Goal: Complete application form

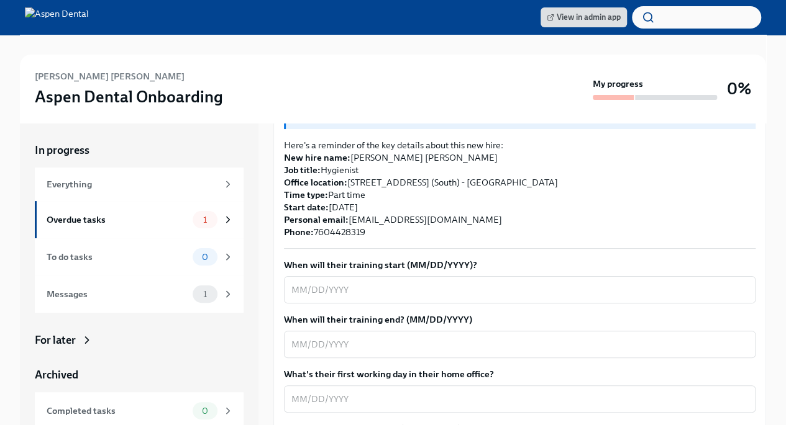
scroll to position [274, 0]
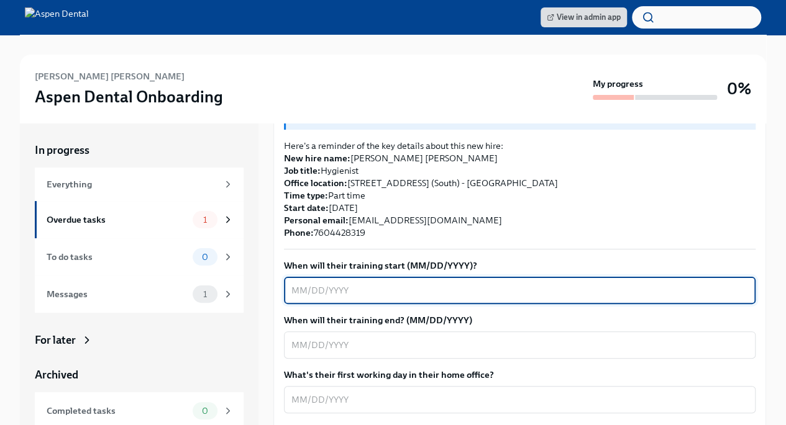
click at [340, 283] on textarea "When will their training start (MM/DD/YYYY)?" at bounding box center [519, 290] width 456 height 15
type textarea "[DATE]"
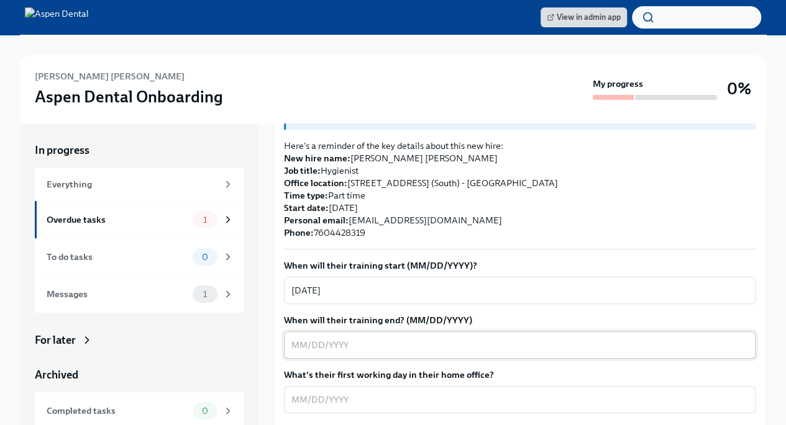
click at [376, 338] on textarea "When will their training end? (MM/DD/YYYY)" at bounding box center [519, 345] width 456 height 15
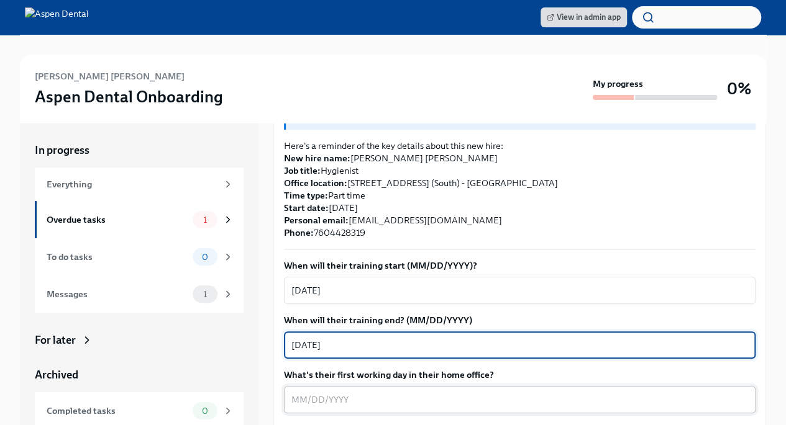
type textarea "[DATE]"
click at [356, 392] on textarea "What's their first working day in their home office?" at bounding box center [519, 399] width 456 height 15
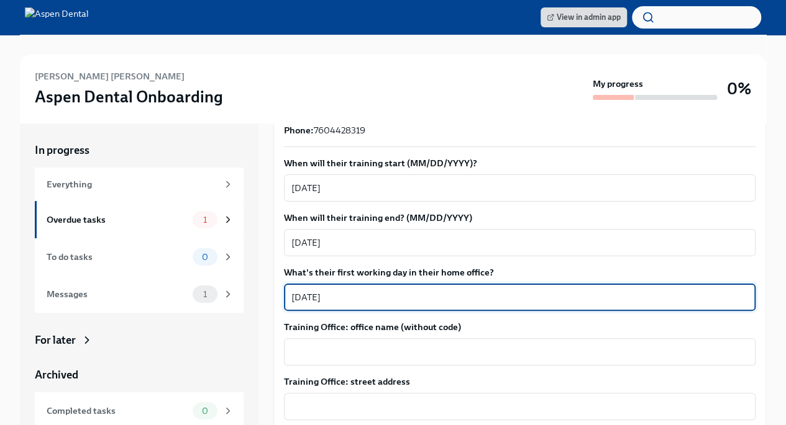
scroll to position [386, 0]
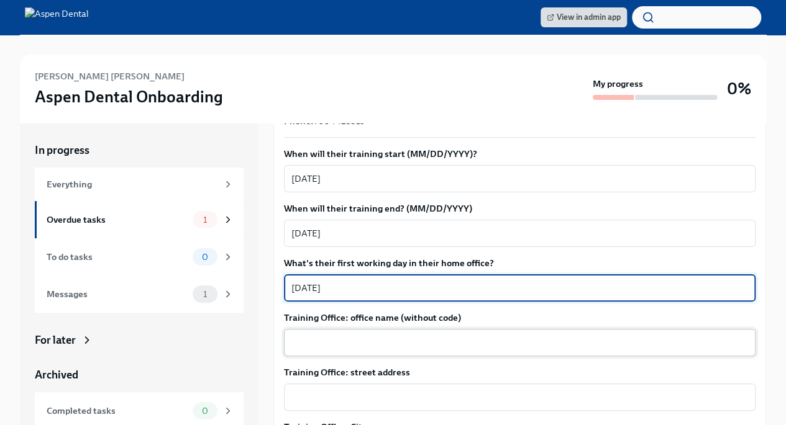
type textarea "[DATE]"
click at [379, 329] on div "x ​" at bounding box center [519, 342] width 471 height 27
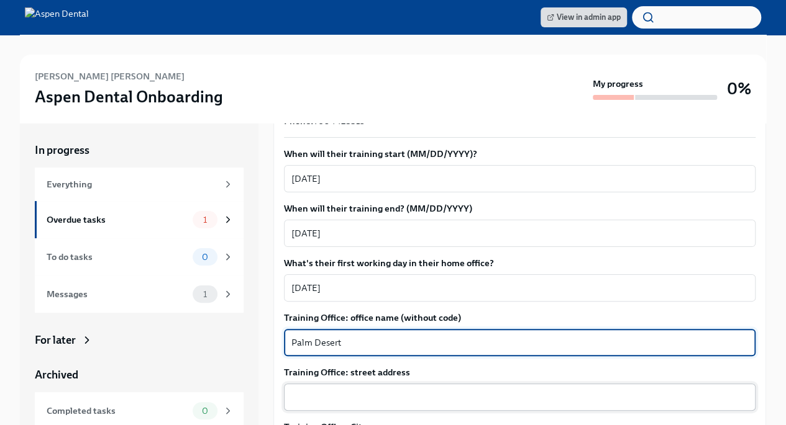
type textarea "Palm Desert"
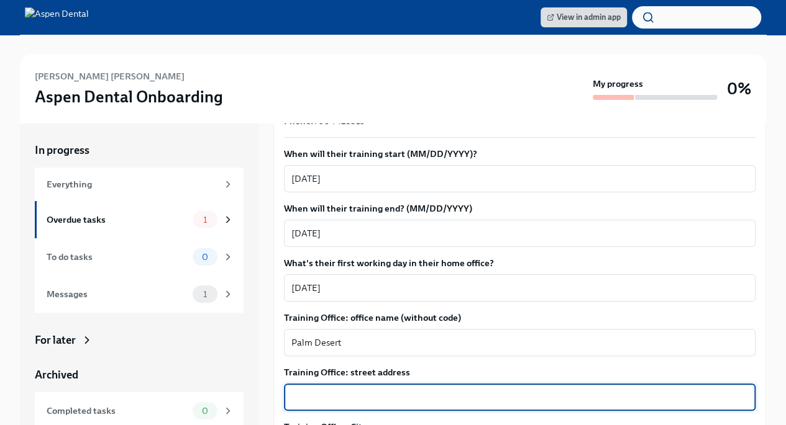
click at [360, 390] on textarea "Training Office: street address" at bounding box center [519, 397] width 456 height 15
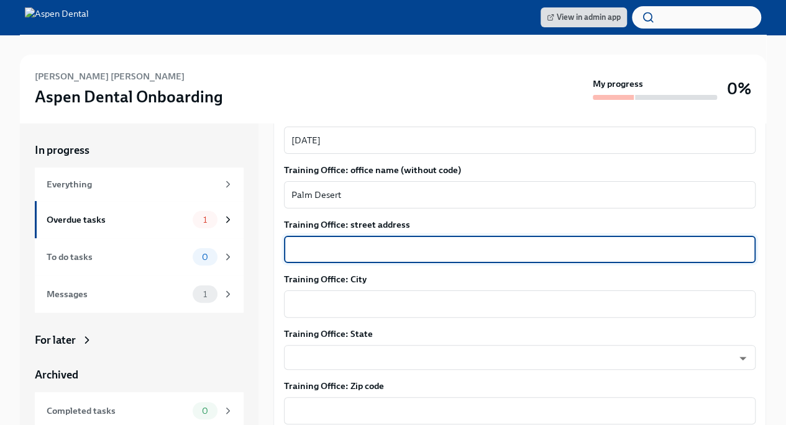
scroll to position [540, 0]
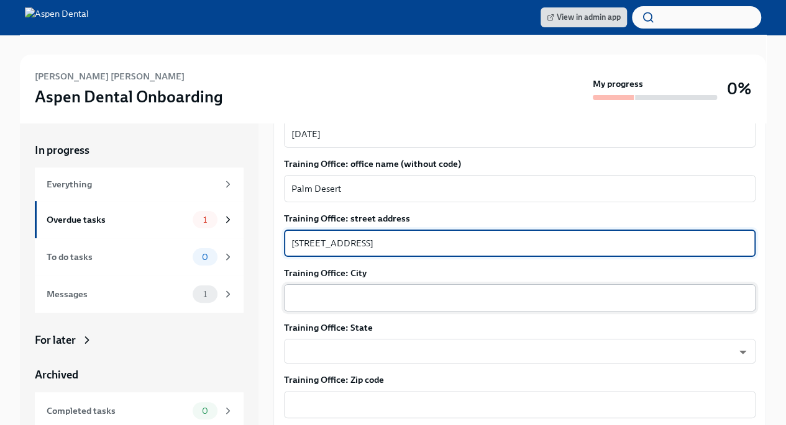
type textarea "[STREET_ADDRESS]"
click at [315, 291] on textarea "Training Office: City" at bounding box center [519, 298] width 456 height 15
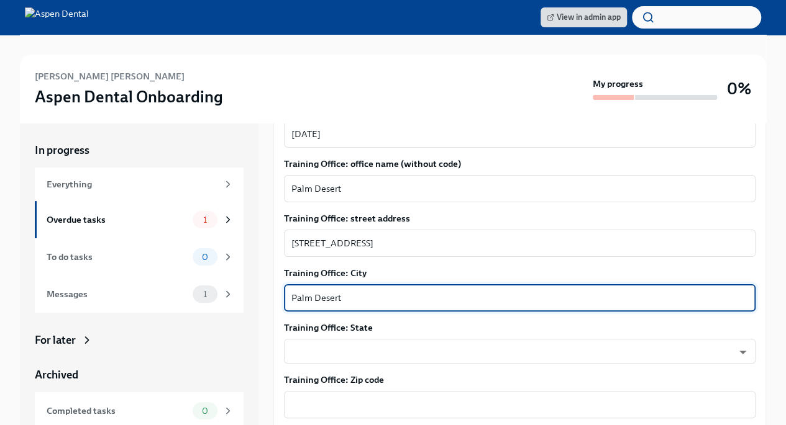
type textarea "Palm Desert"
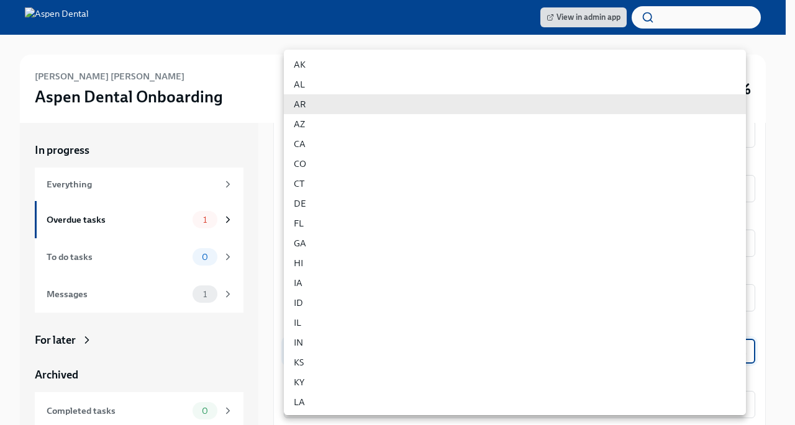
click at [298, 140] on li "CA" at bounding box center [515, 144] width 462 height 20
type input "i3yOZAnNd"
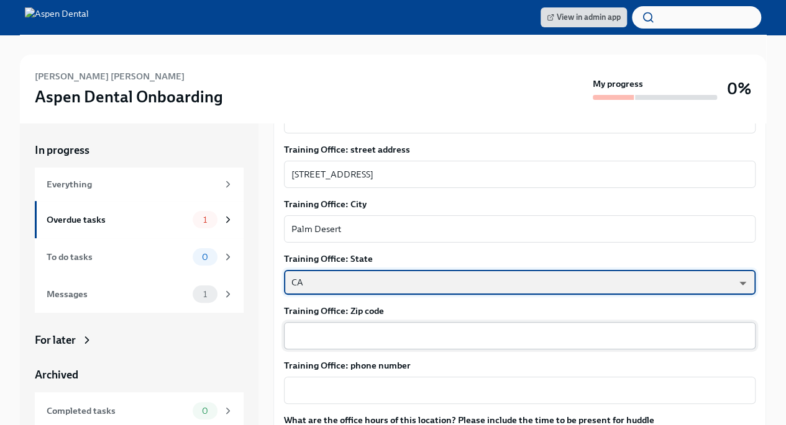
scroll to position [610, 0]
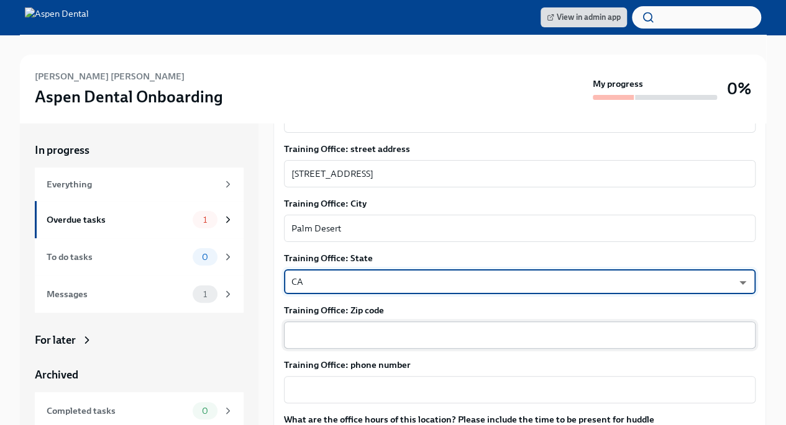
click at [438, 328] on textarea "Training Office: Zip code" at bounding box center [519, 335] width 456 height 15
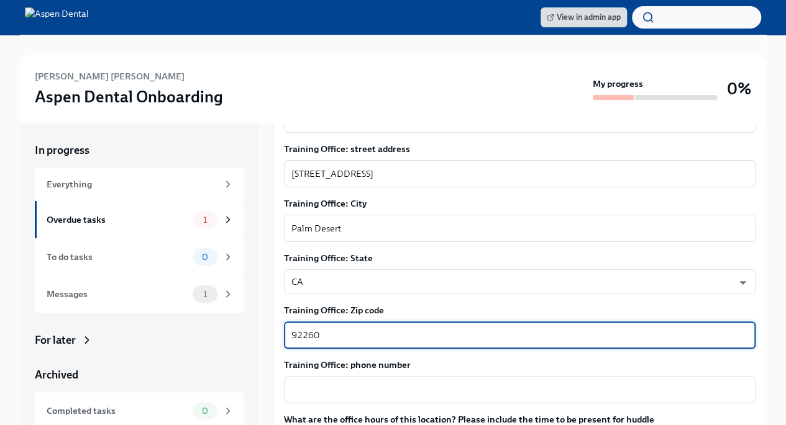
scroll to position [650, 0]
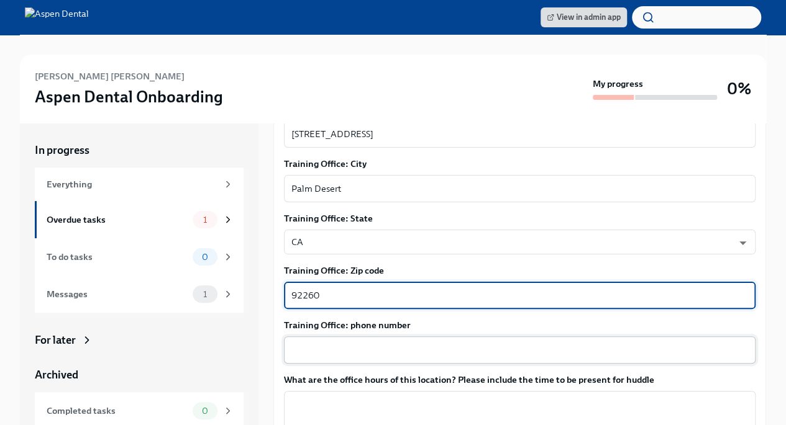
type textarea "92260"
click at [437, 343] on textarea "Training Office: phone number" at bounding box center [519, 350] width 456 height 15
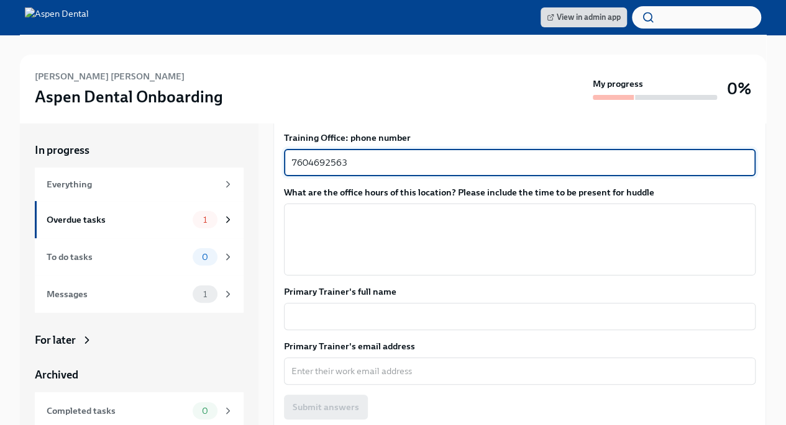
scroll to position [838, 0]
type textarea "7604692563"
click at [461, 309] on textarea "Primary Trainer's full name" at bounding box center [519, 316] width 456 height 15
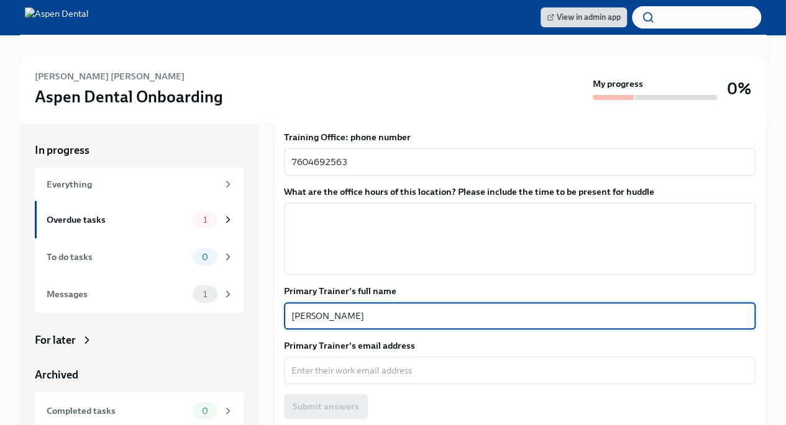
type textarea "[PERSON_NAME]"
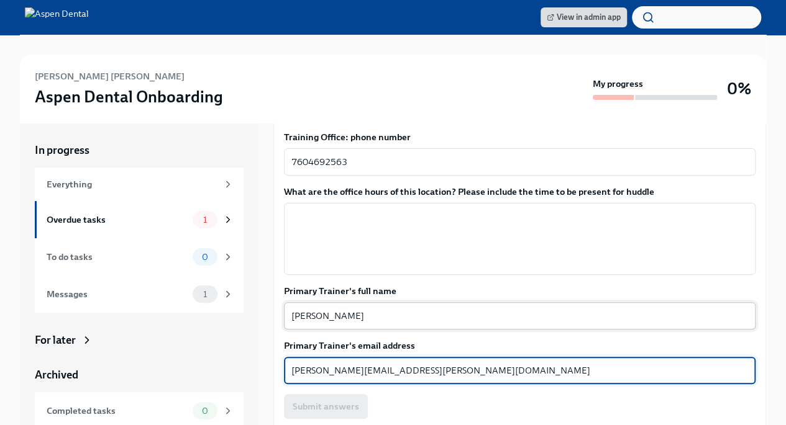
scroll to position [874, 0]
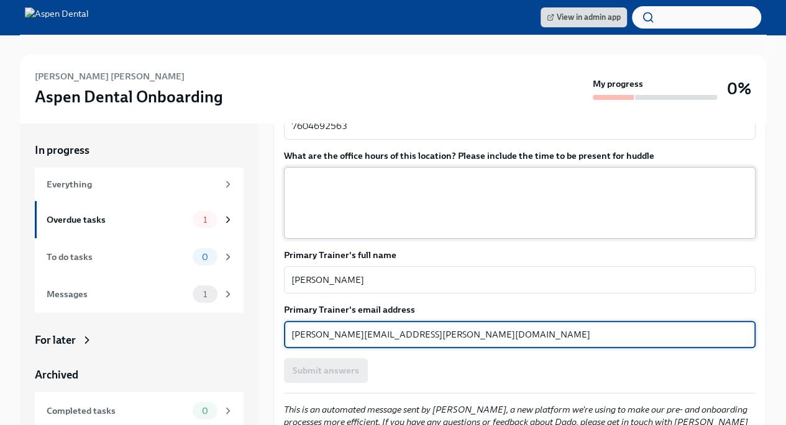
type textarea "[PERSON_NAME][EMAIL_ADDRESS][PERSON_NAME][DOMAIN_NAME]"
click at [569, 201] on textarea "What are the office hours of this location? Please include the time to be prese…" at bounding box center [519, 203] width 456 height 60
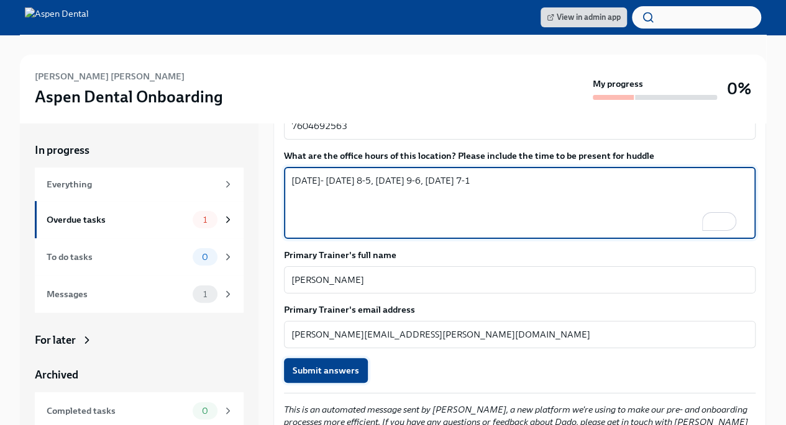
type textarea "[DATE]- [DATE] 8-5, [DATE] 9-6, [DATE] 7-1"
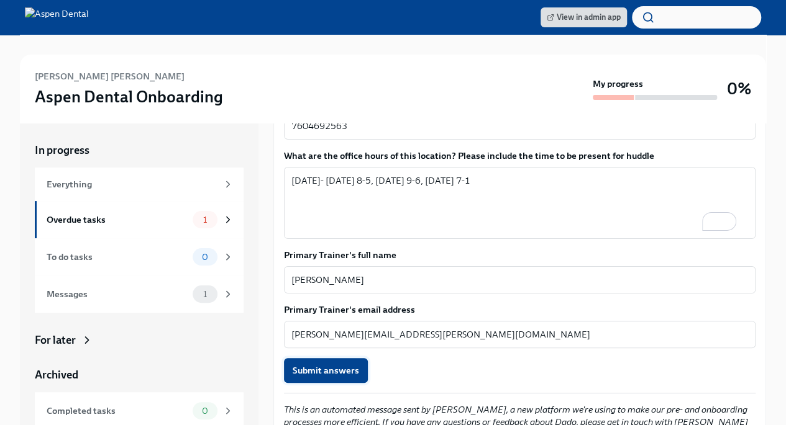
click at [345, 365] on span "Submit answers" at bounding box center [325, 371] width 66 height 12
